Goal: Information Seeking & Learning: Learn about a topic

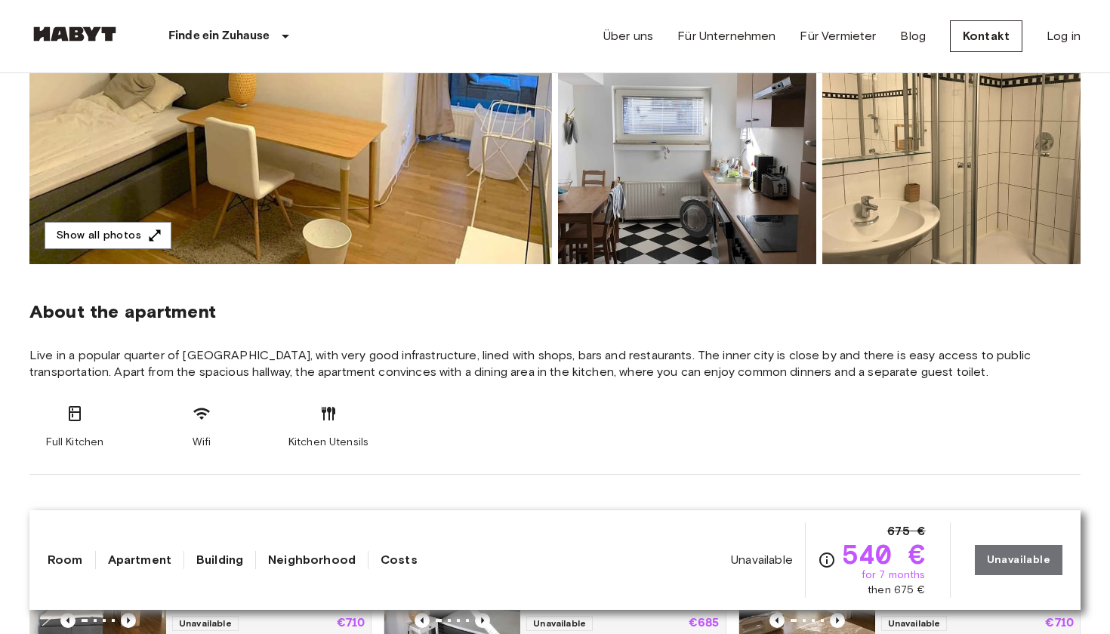
scroll to position [117, 0]
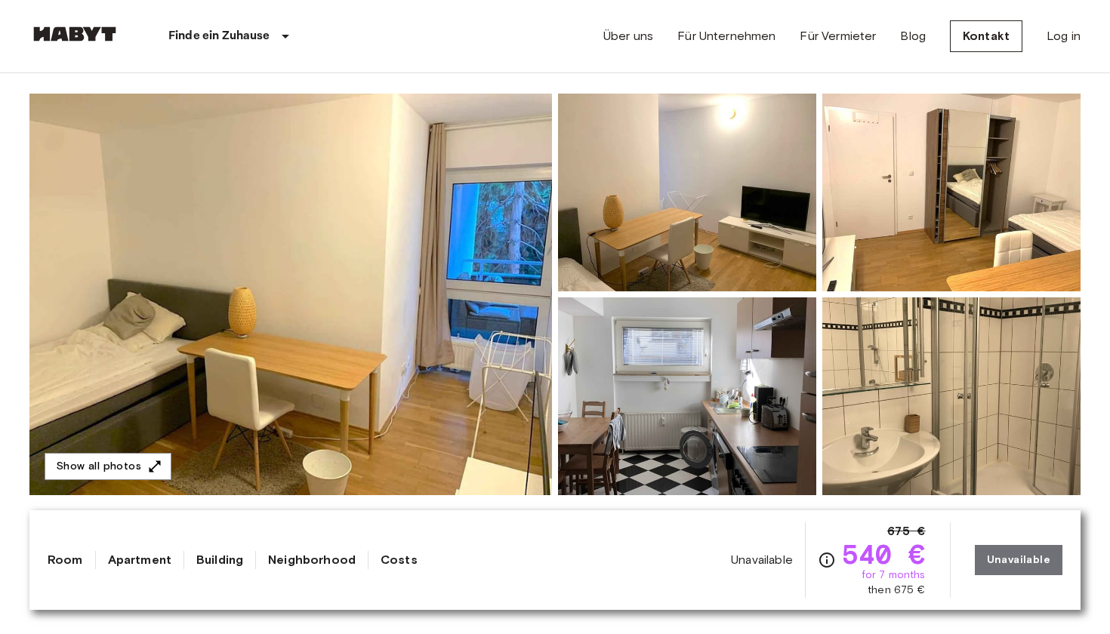
click at [366, 353] on img at bounding box center [290, 295] width 522 height 402
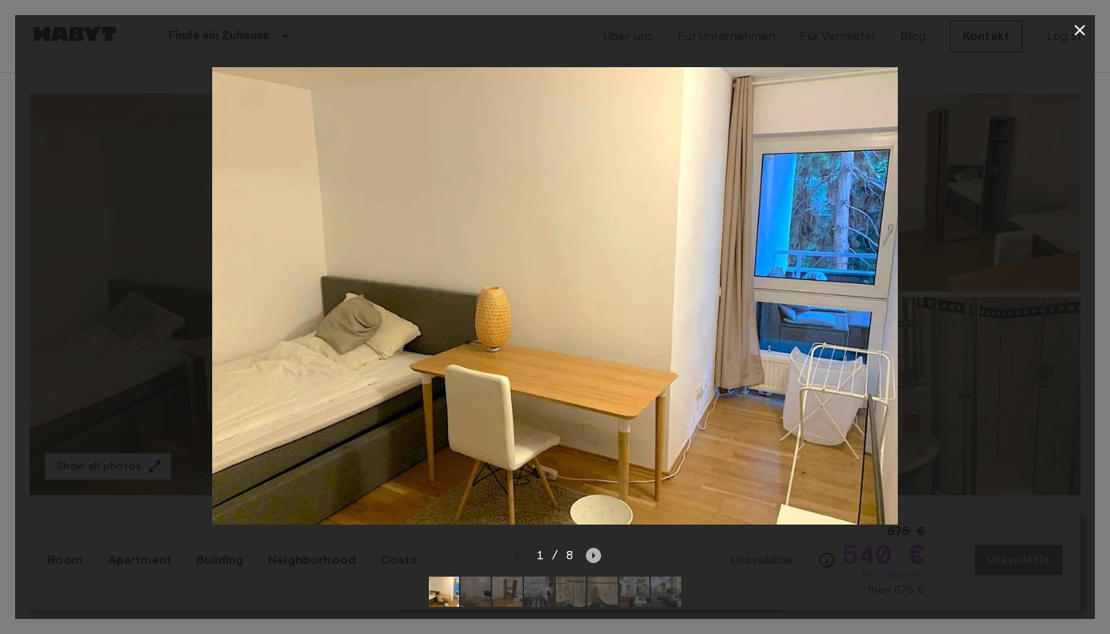
click at [587, 559] on icon "Next image" at bounding box center [593, 555] width 15 height 15
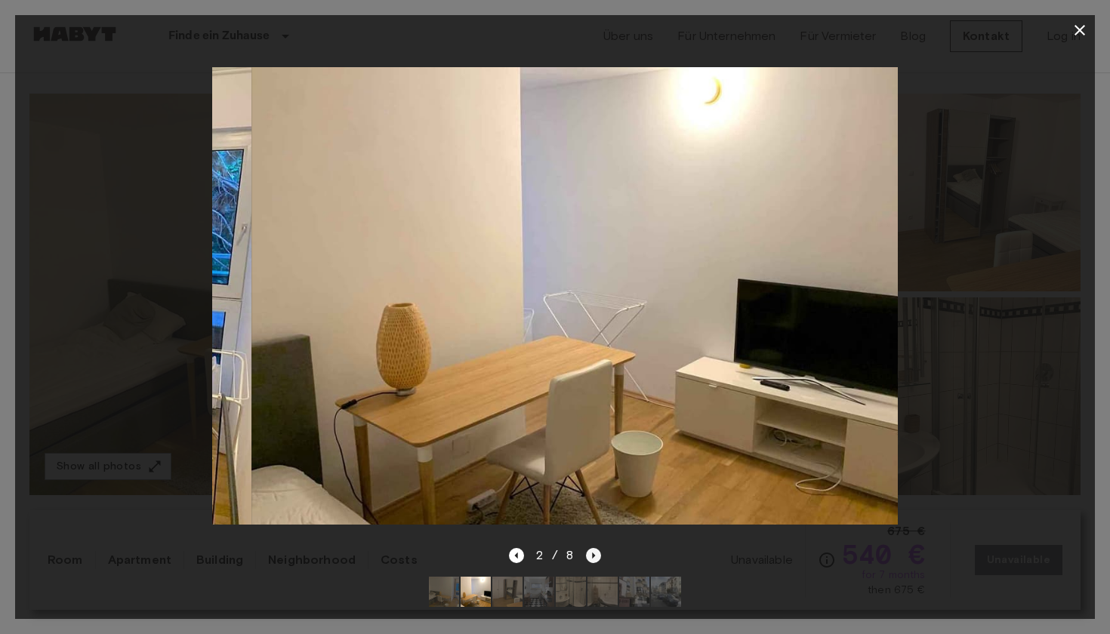
click at [587, 559] on icon "Next image" at bounding box center [593, 555] width 15 height 15
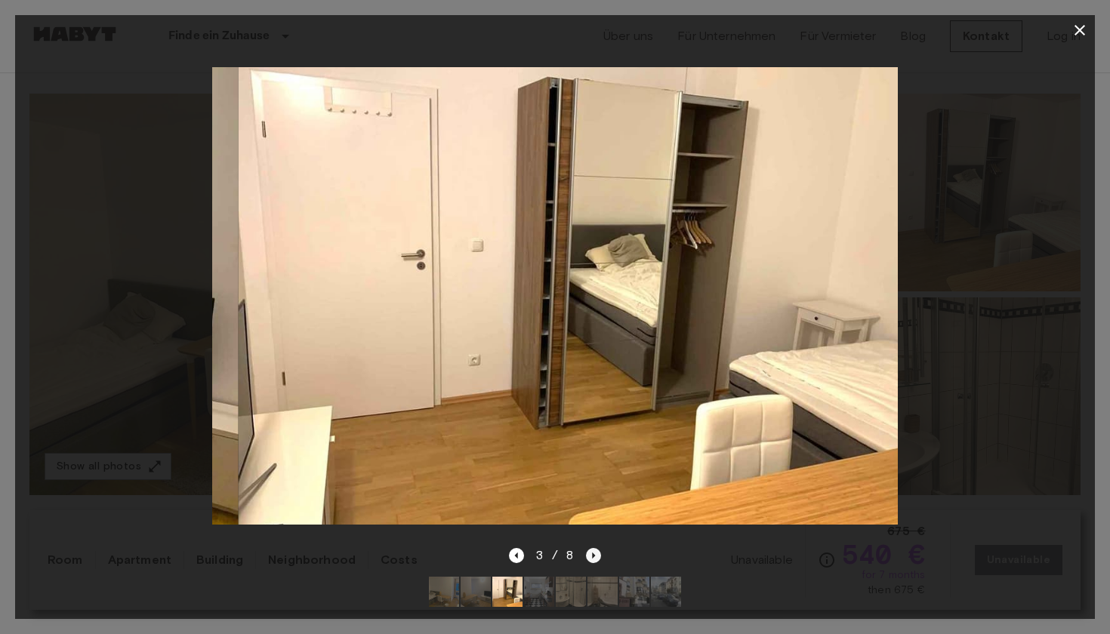
click at [587, 559] on icon "Next image" at bounding box center [593, 555] width 15 height 15
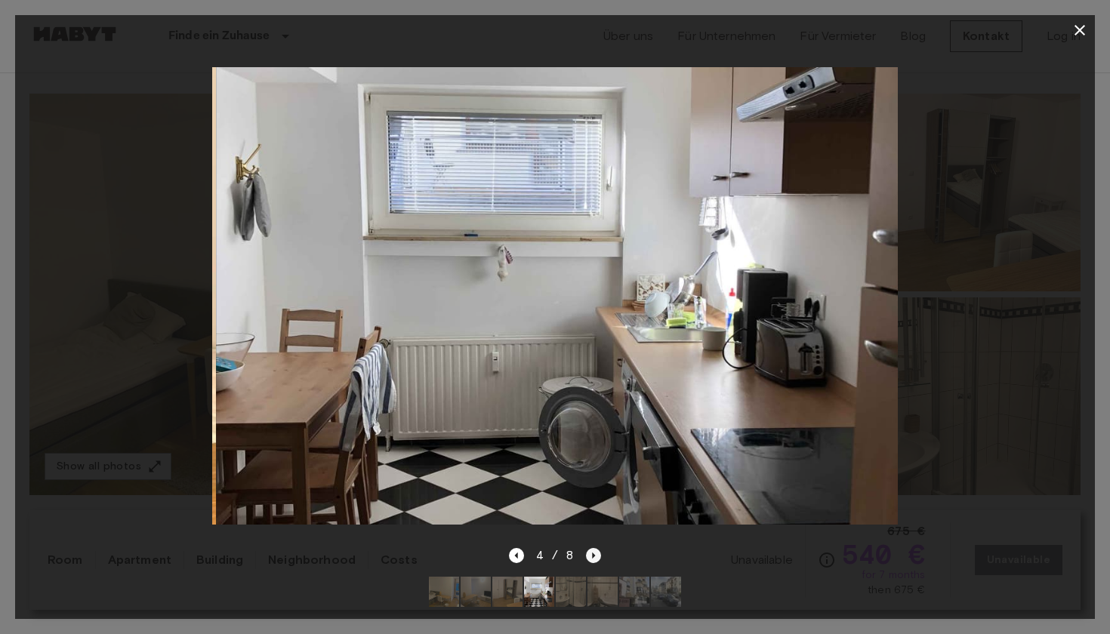
click at [587, 559] on icon "Next image" at bounding box center [593, 555] width 15 height 15
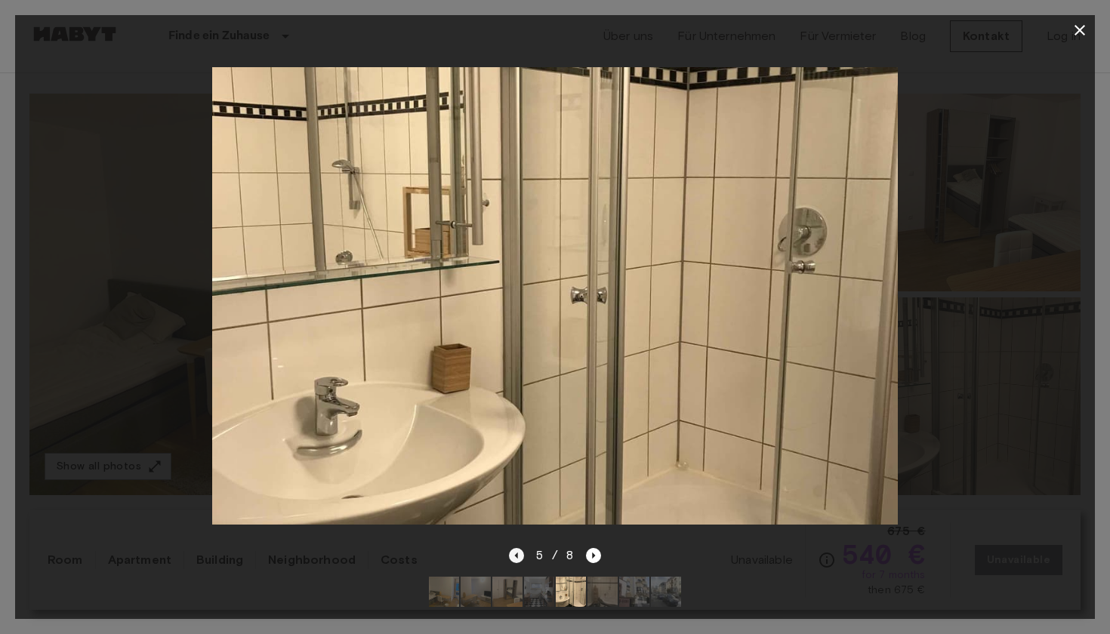
click at [517, 556] on icon "Previous image" at bounding box center [515, 556] width 3 height 6
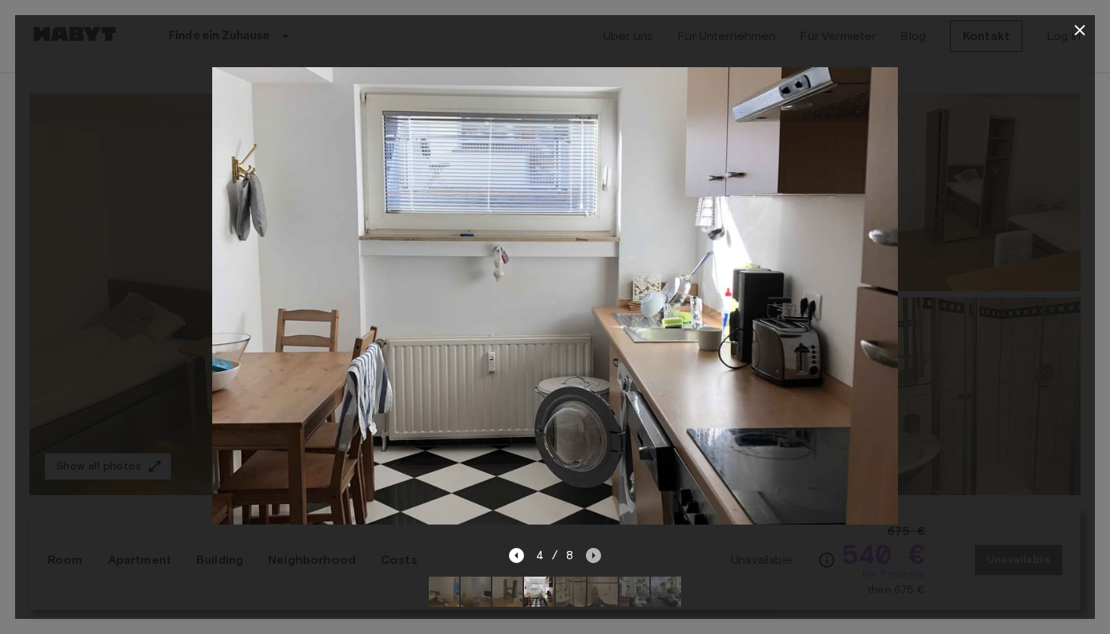
click at [599, 558] on icon "Next image" at bounding box center [593, 555] width 15 height 15
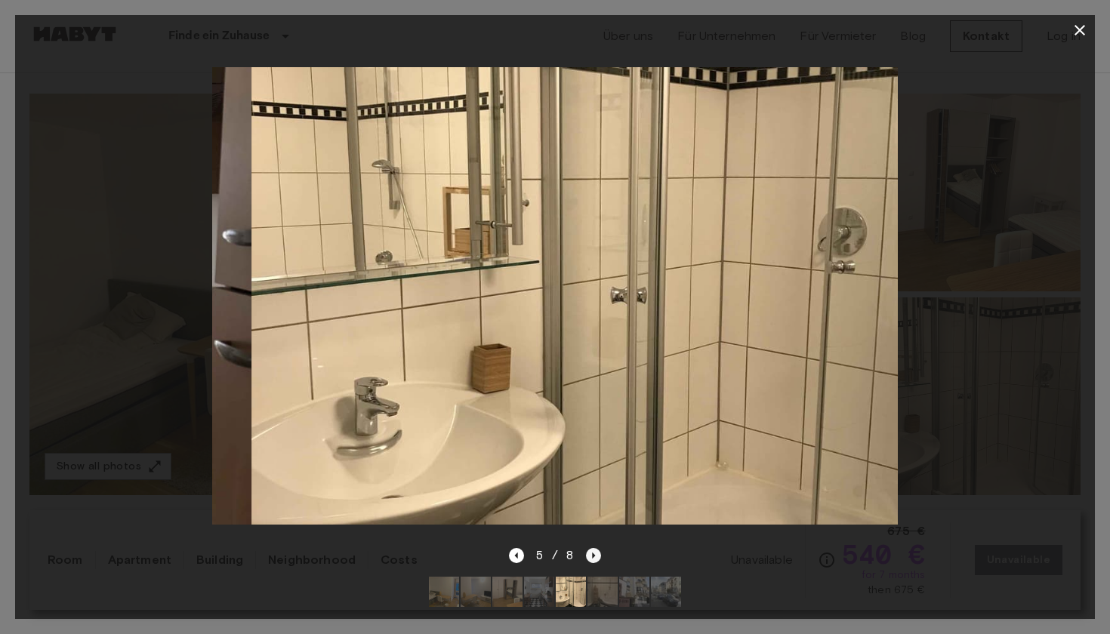
click at [599, 558] on icon "Next image" at bounding box center [593, 555] width 15 height 15
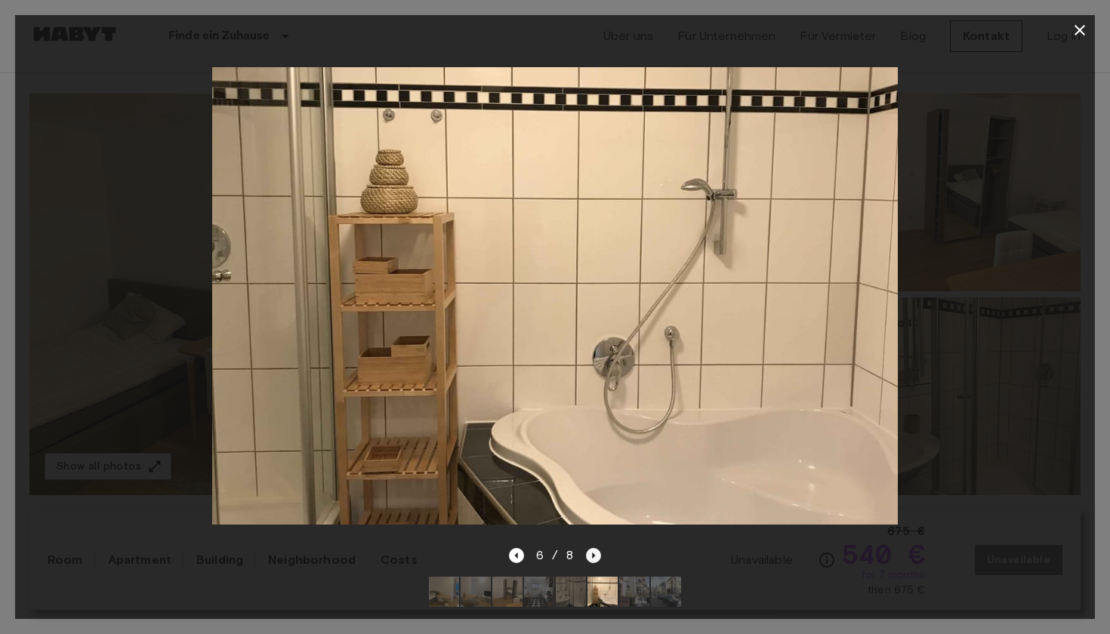
click at [599, 558] on icon "Next image" at bounding box center [593, 555] width 15 height 15
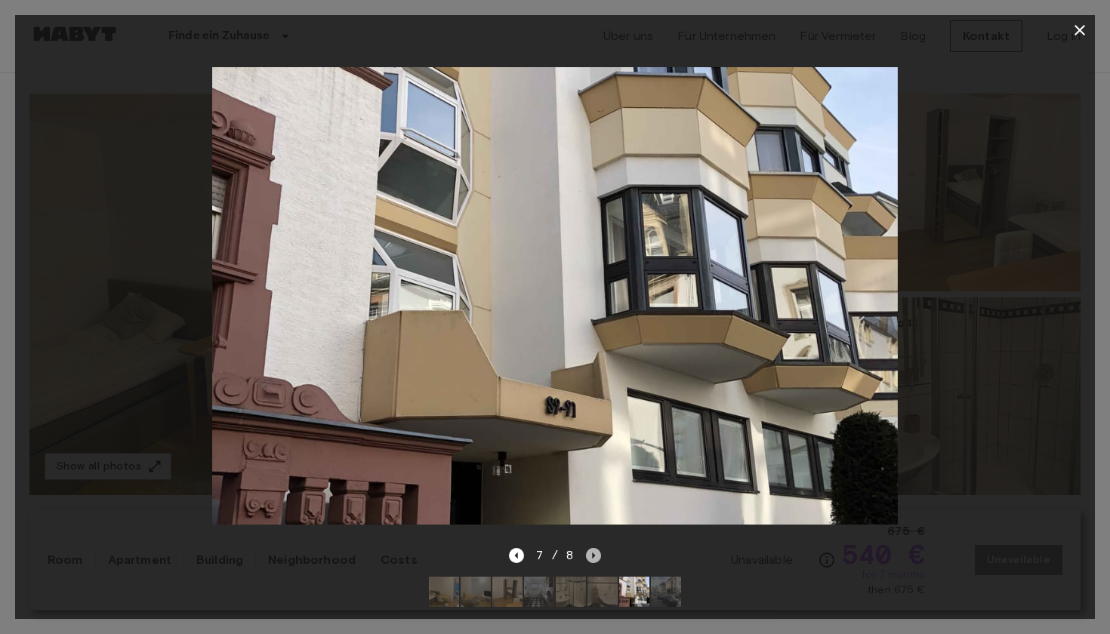
click at [599, 557] on icon "Next image" at bounding box center [593, 555] width 15 height 15
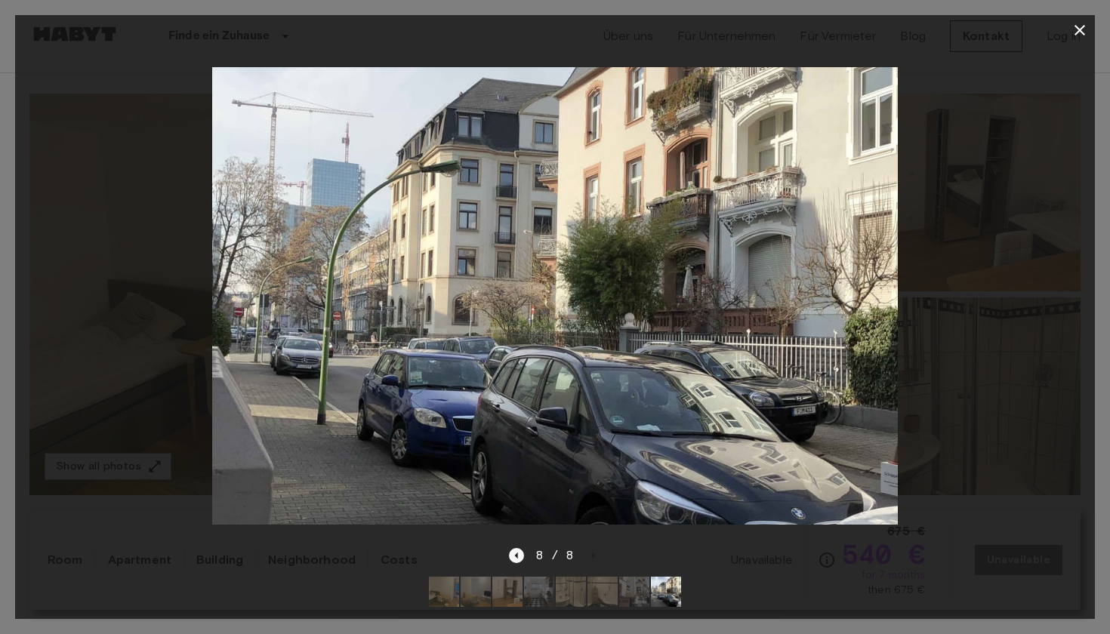
click at [517, 556] on icon "Previous image" at bounding box center [515, 556] width 3 height 6
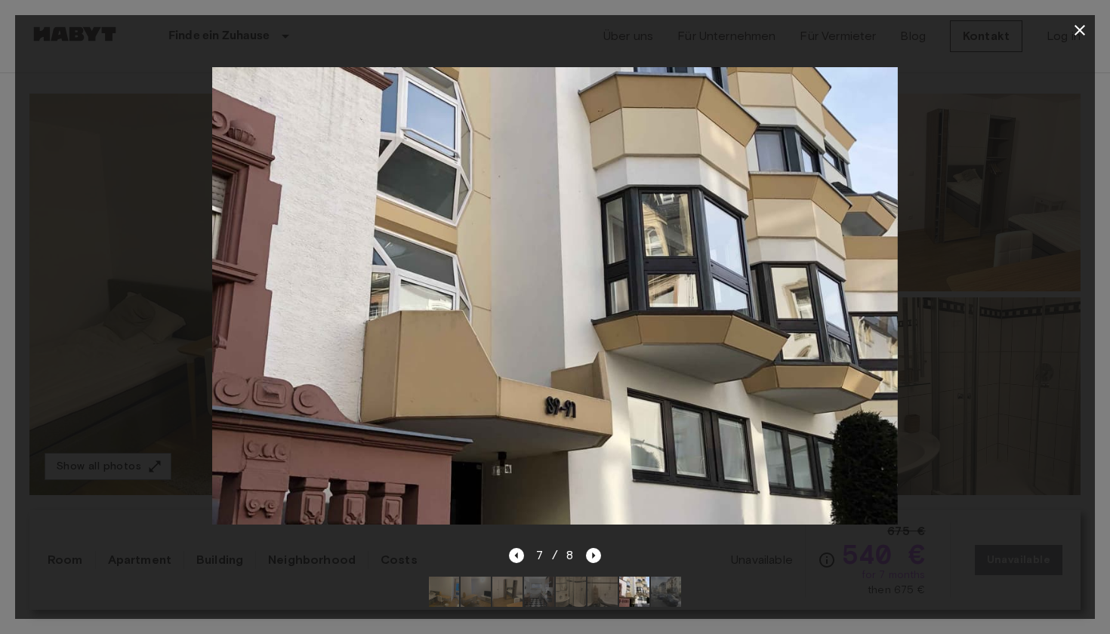
click at [1079, 32] on icon "button" at bounding box center [1079, 30] width 11 height 11
